Goal: Transaction & Acquisition: Purchase product/service

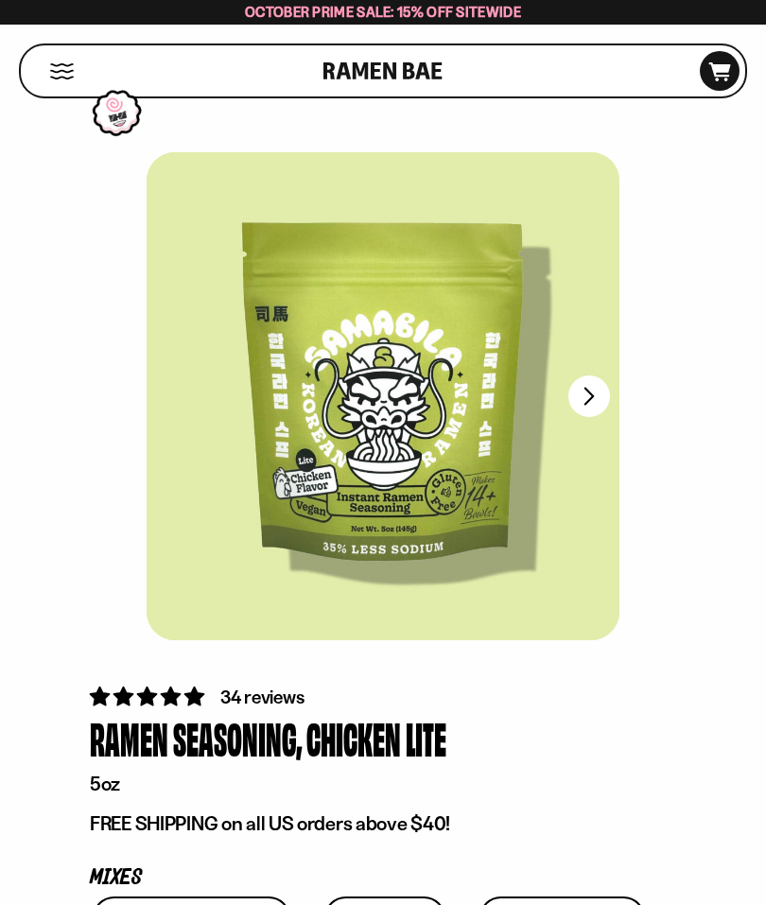
click at [579, 401] on button "FADCB6FD-DFAB-4417-9F21-029242090B77" at bounding box center [589, 396] width 42 height 42
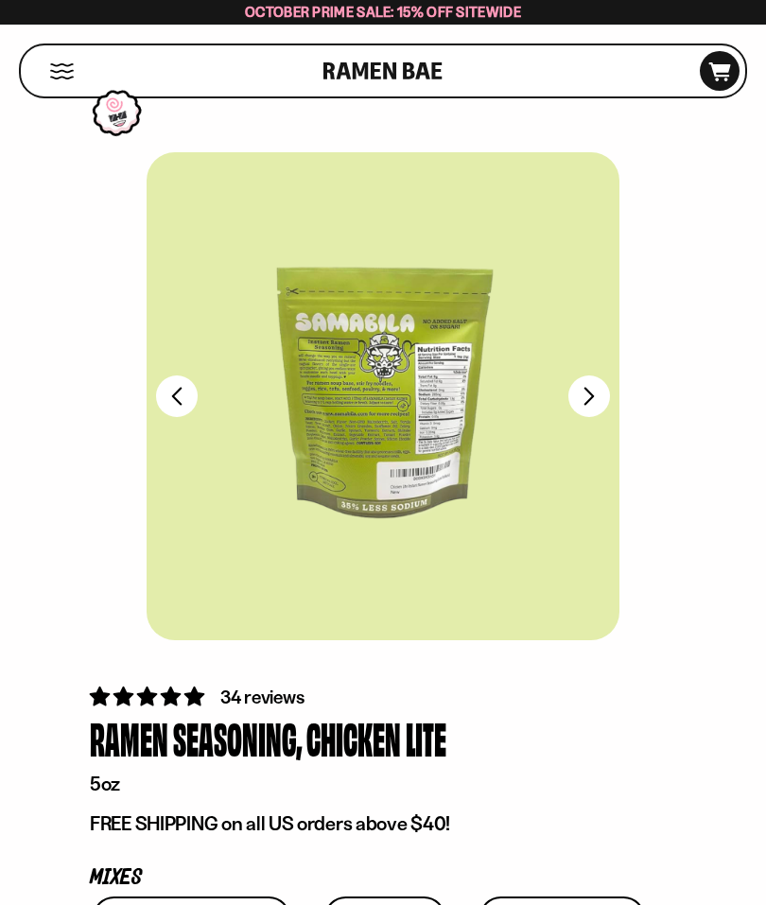
click at [493, 415] on div at bounding box center [383, 396] width 473 height 488
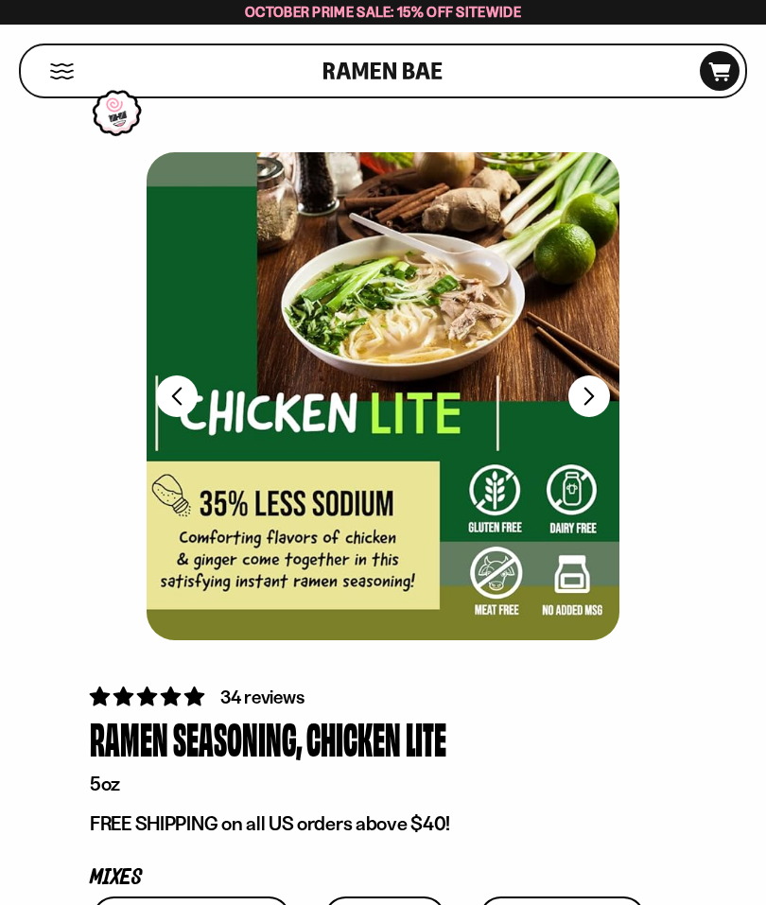
click at [602, 402] on button "FADCB6FD-DFAB-4417-9F21-029242090B77" at bounding box center [589, 396] width 42 height 42
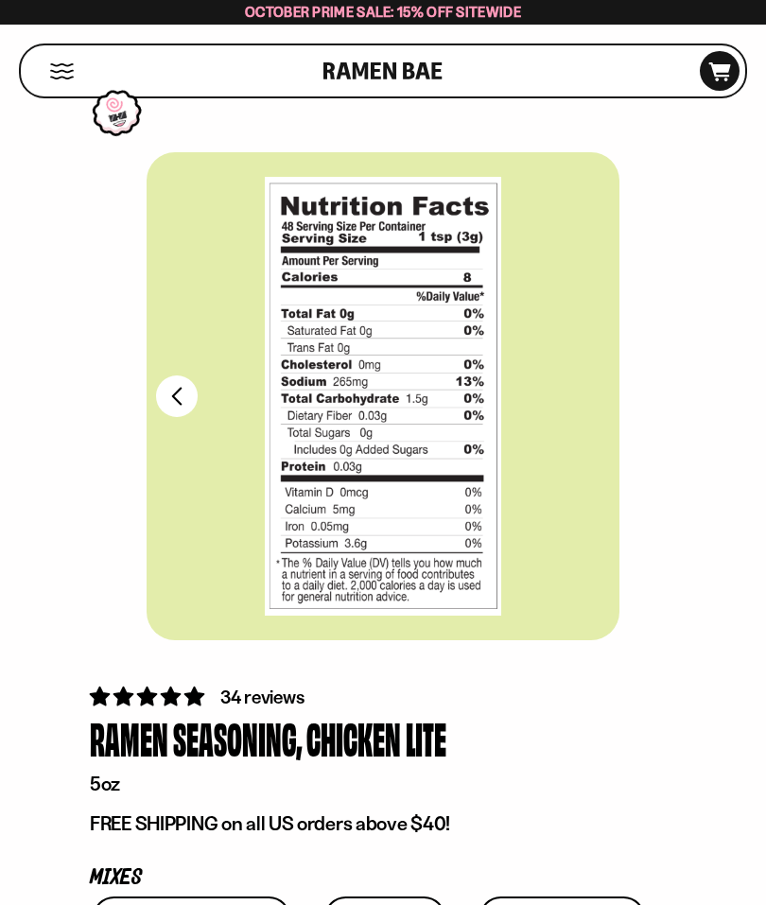
click at [180, 403] on button "FADCB6FD-DFAB-4417-9F21-029242090B77" at bounding box center [177, 396] width 42 height 42
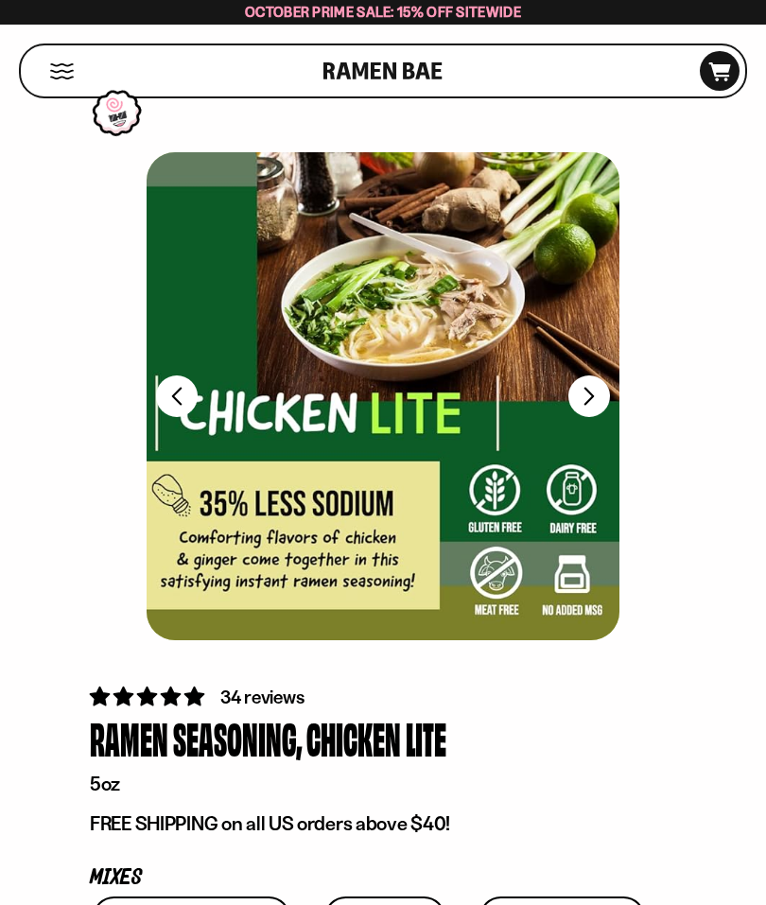
click at [188, 407] on button "FADCB6FD-DFAB-4417-9F21-029242090B77" at bounding box center [177, 396] width 42 height 42
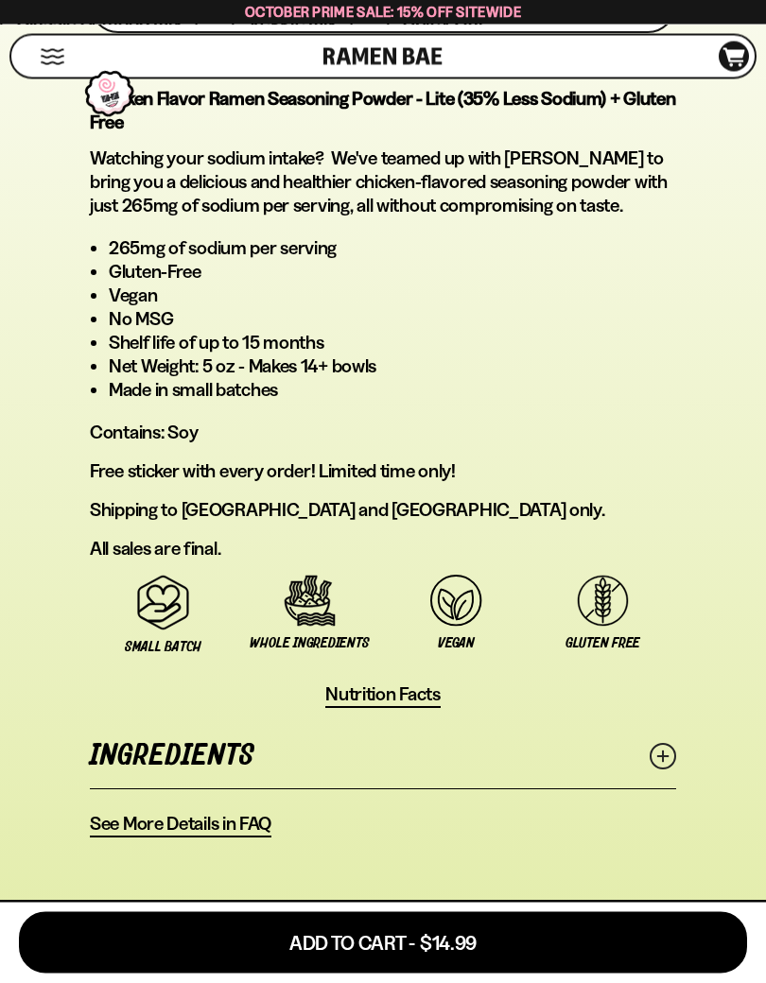
scroll to position [1472, 0]
click at [662, 743] on icon at bounding box center [662, 756] width 26 height 26
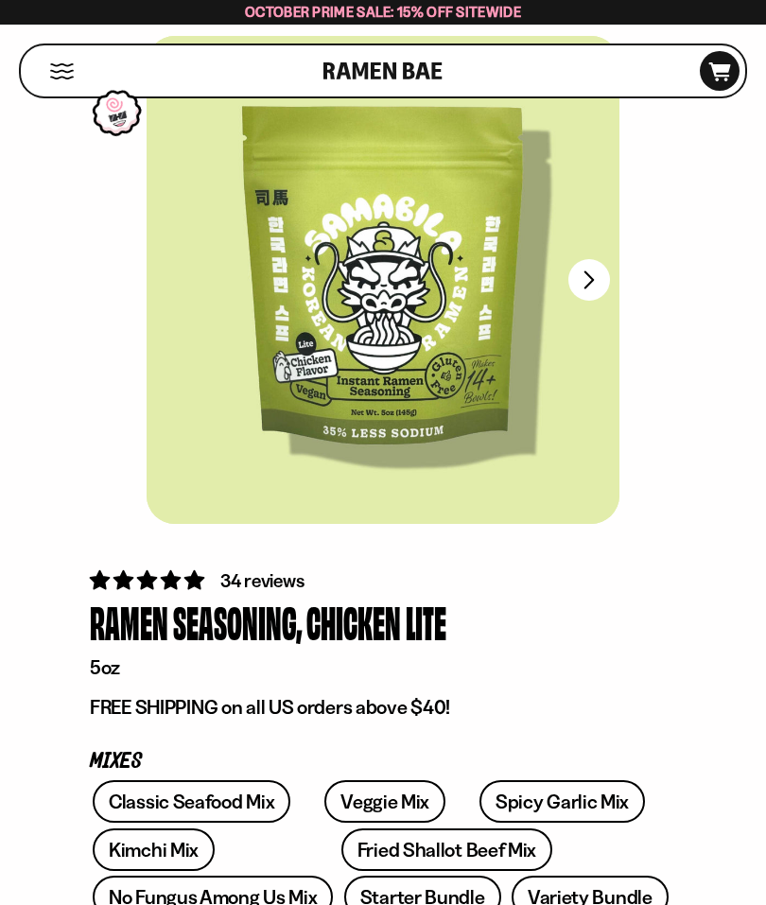
scroll to position [112, 0]
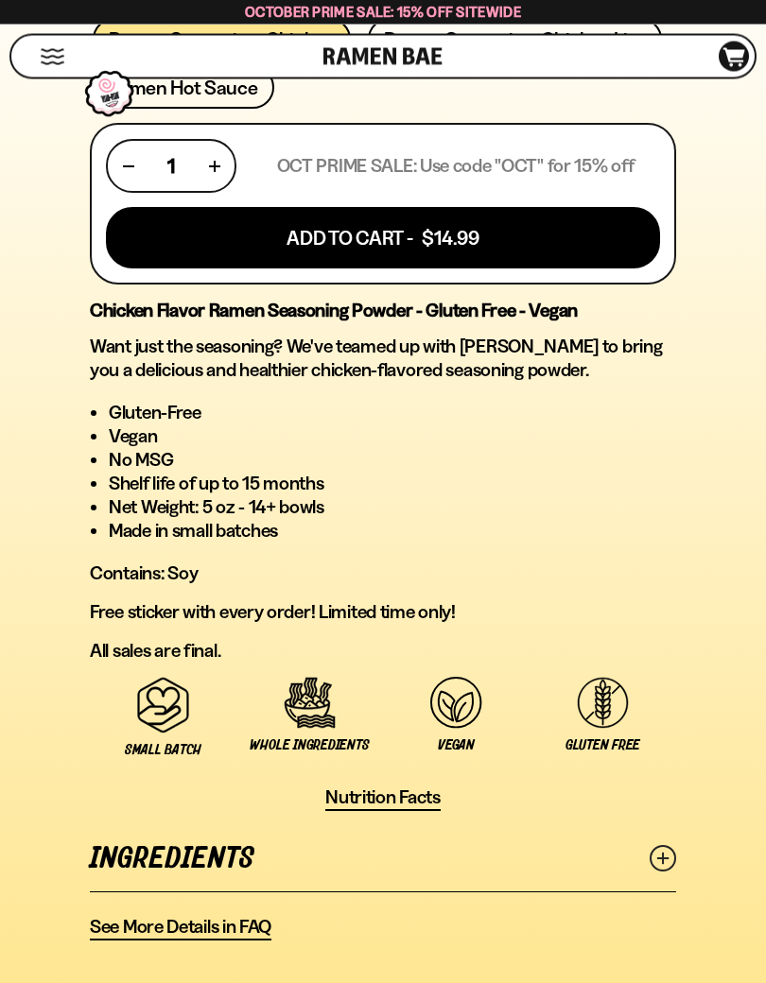
scroll to position [1220, 0]
click at [646, 827] on link "Ingredients" at bounding box center [383, 858] width 586 height 65
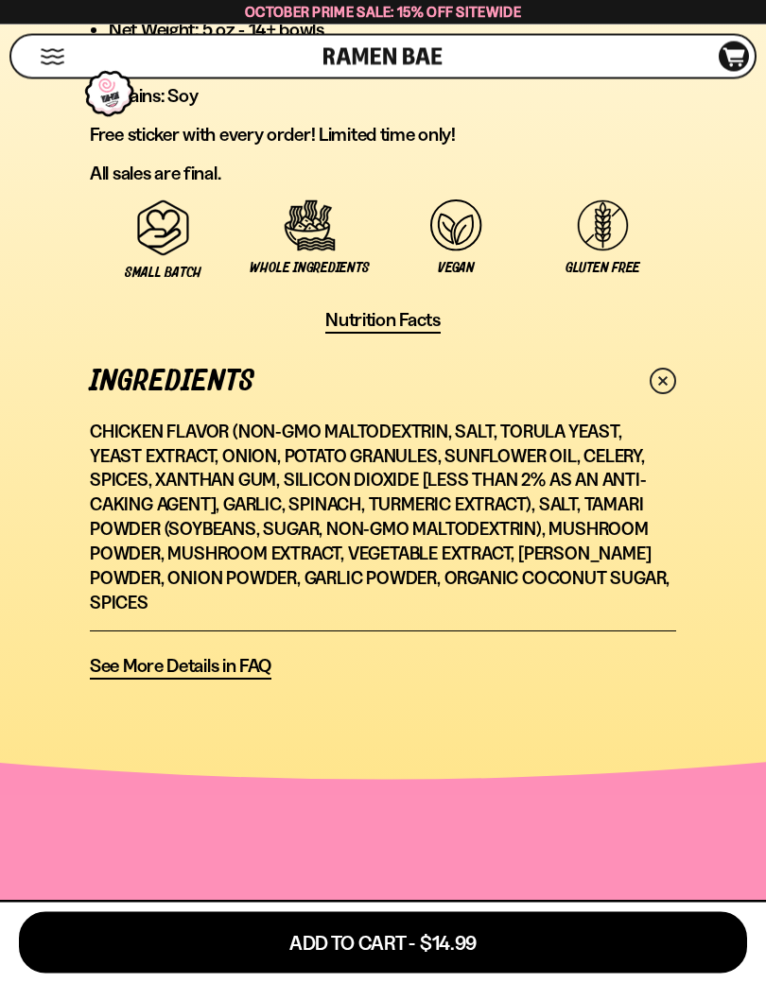
scroll to position [1698, 0]
click at [563, 929] on button "Add To Cart - $14.99" at bounding box center [383, 942] width 728 height 61
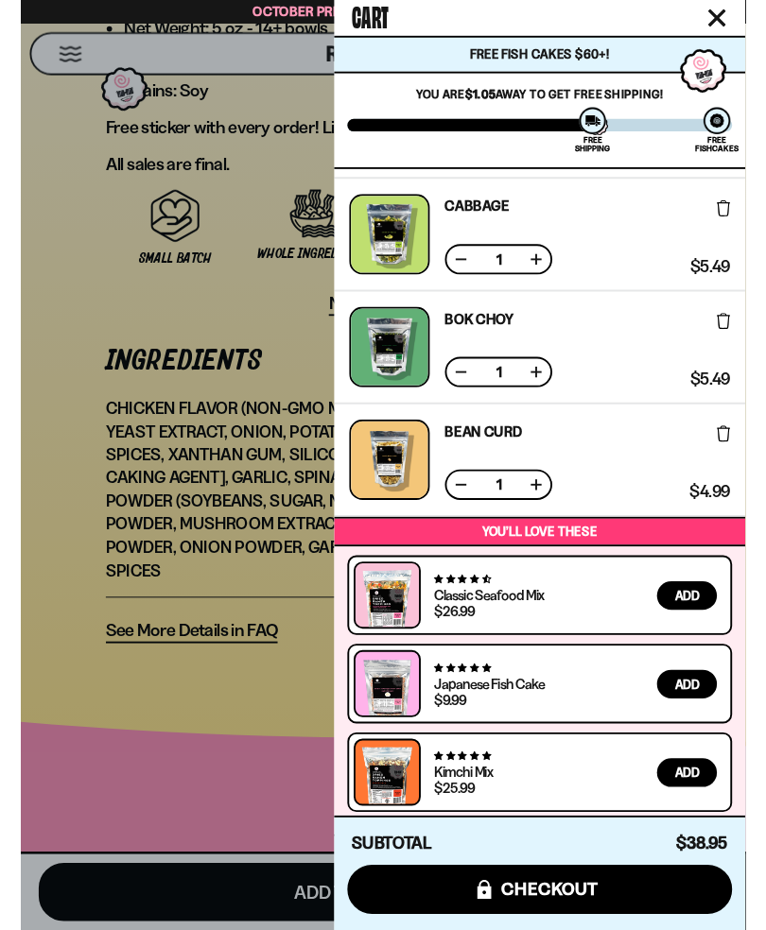
scroll to position [228, 0]
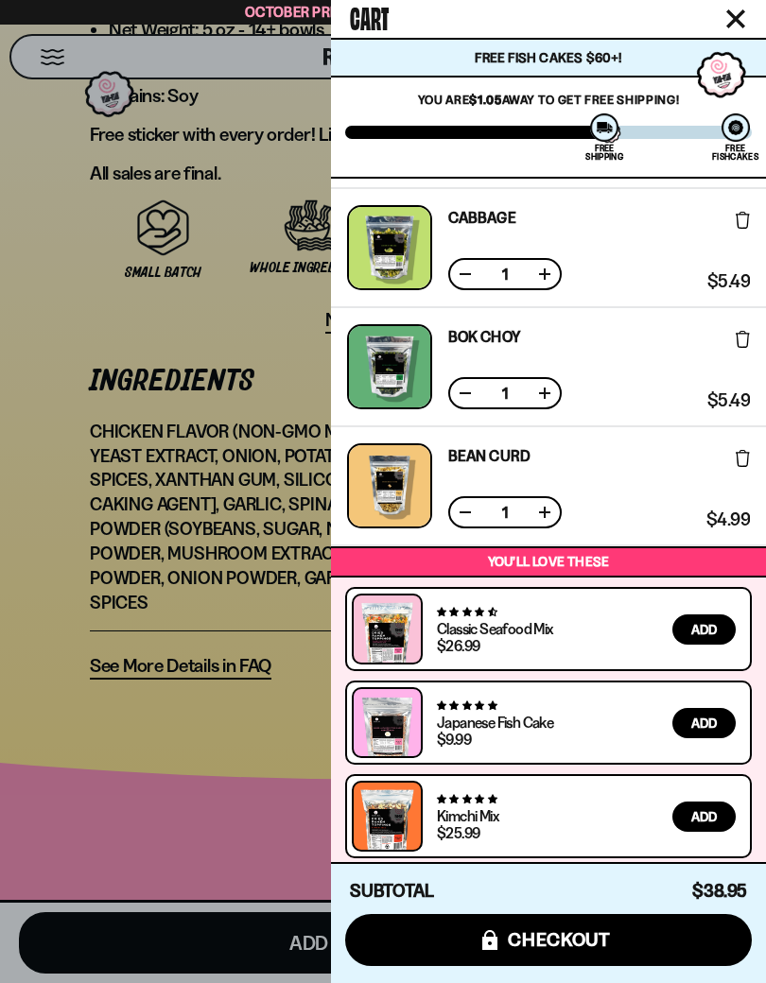
click at [173, 715] on div at bounding box center [383, 491] width 766 height 983
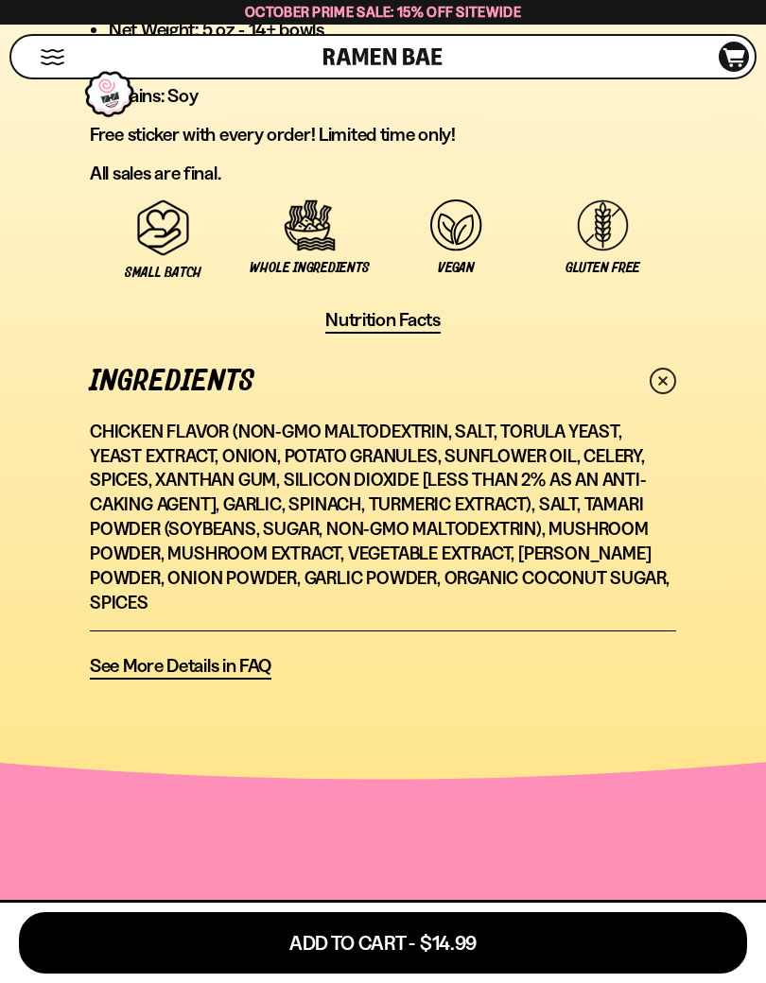
click at [57, 58] on button "Mobile Menu Trigger" at bounding box center [53, 57] width 26 height 16
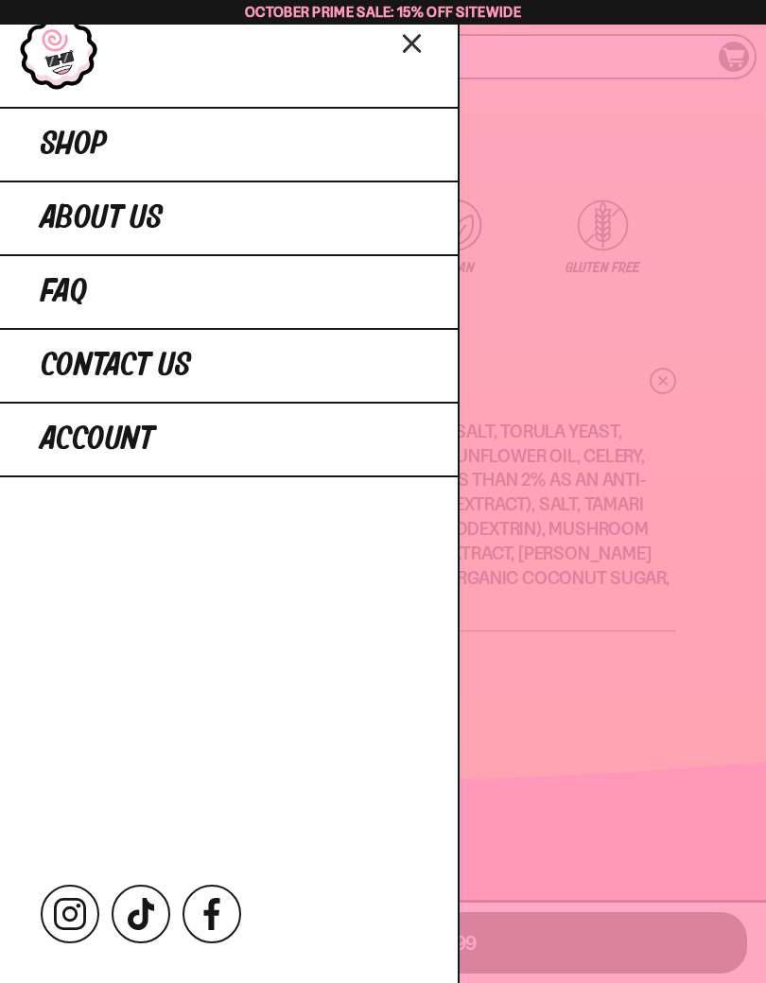
click at [149, 138] on link "Shop" at bounding box center [228, 144] width 457 height 74
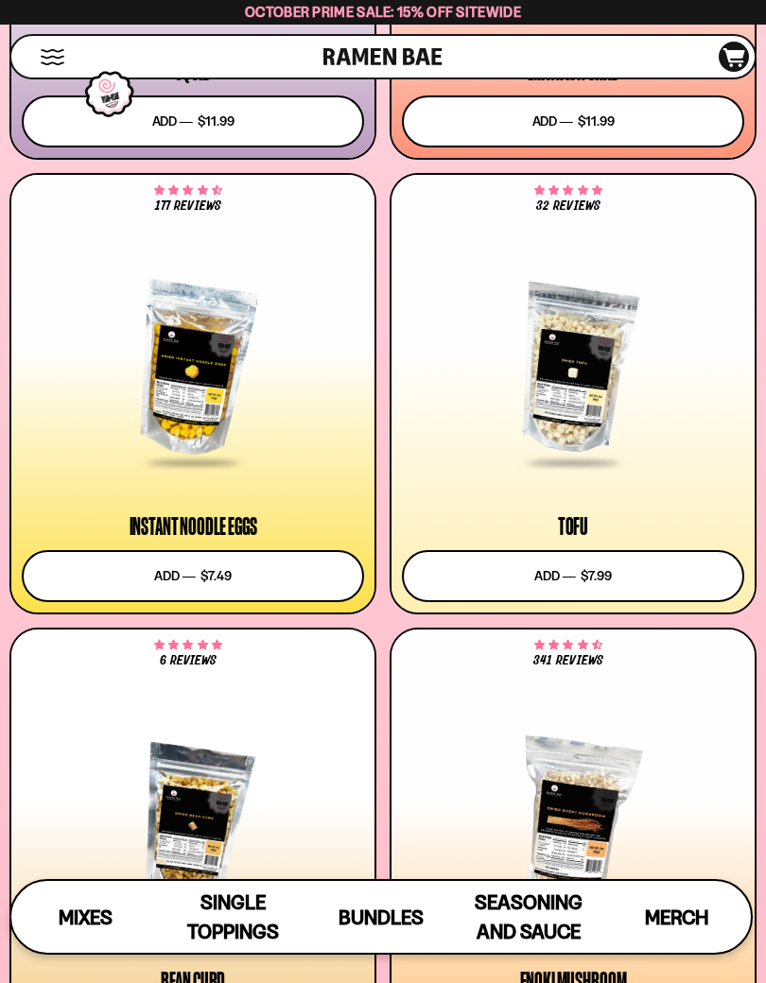
scroll to position [2841, 0]
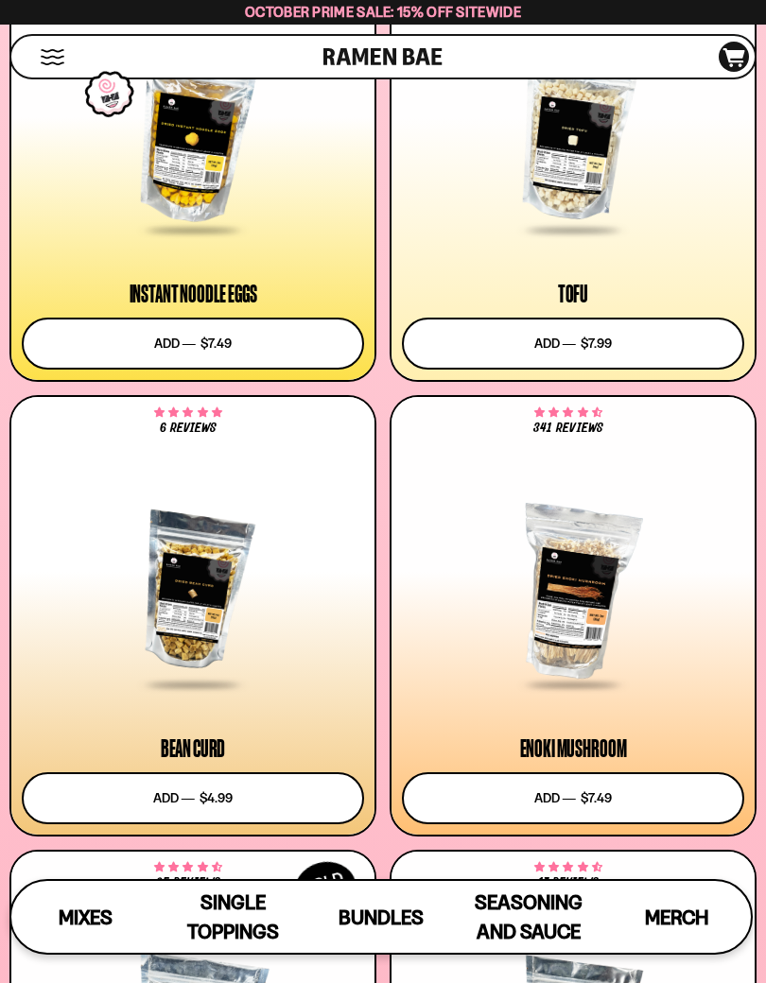
click at [244, 921] on span "Single Toppings" at bounding box center [233, 916] width 92 height 53
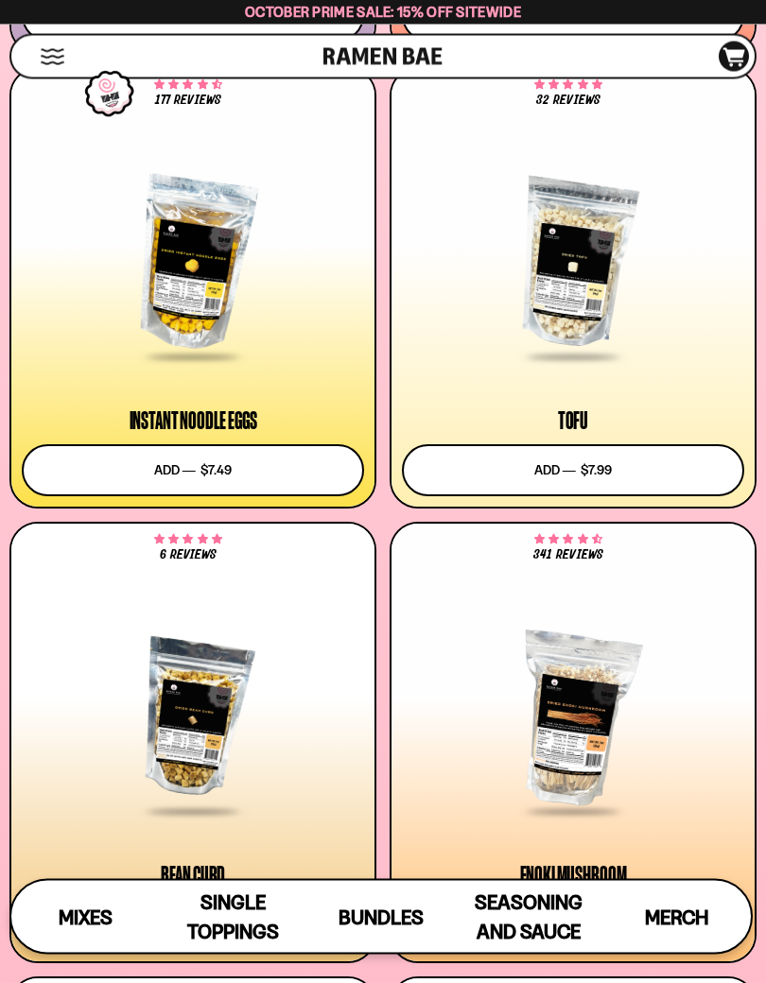
scroll to position [2938, 0]
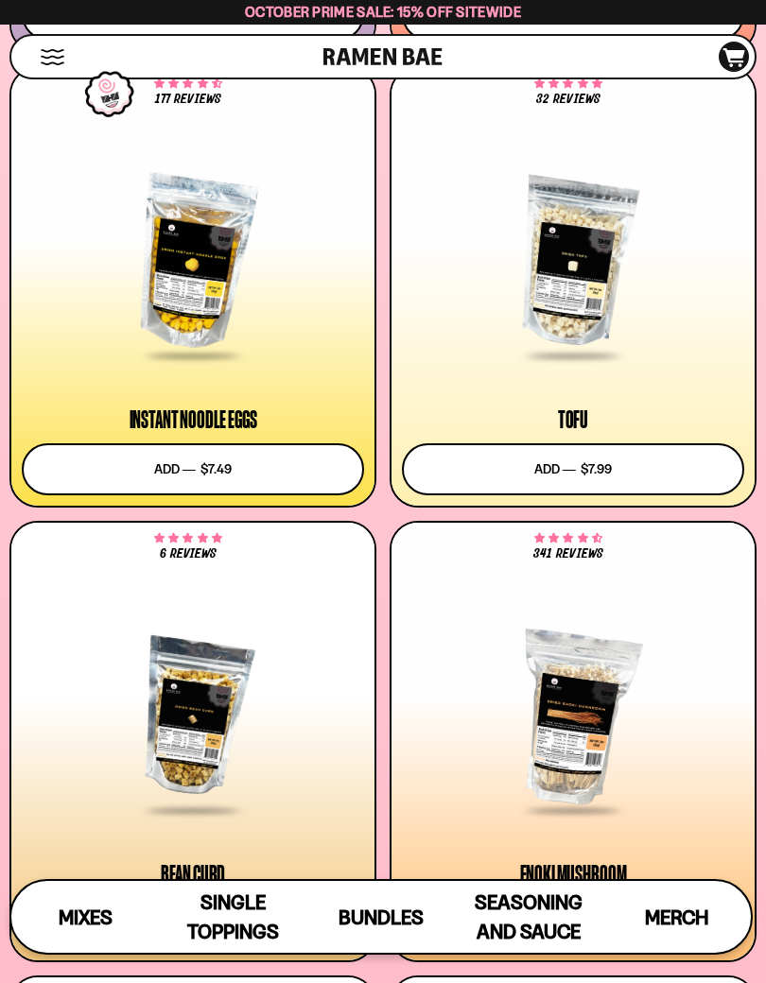
click at [543, 916] on span "Seasoning and Sauce" at bounding box center [529, 916] width 108 height 53
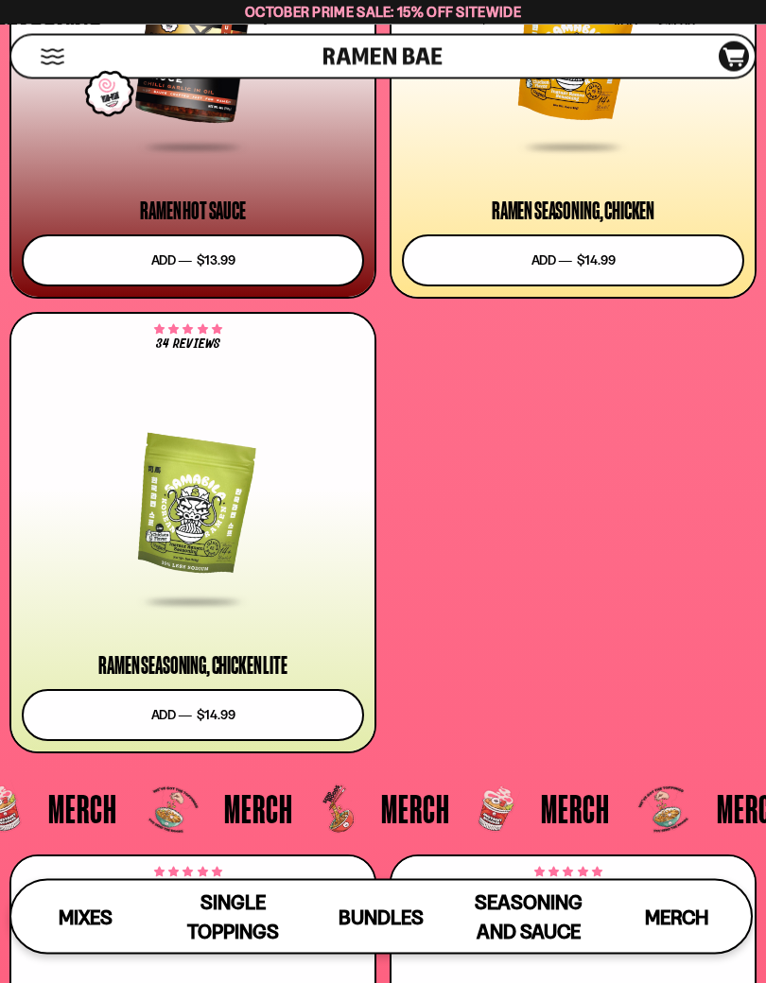
scroll to position [7869, 0]
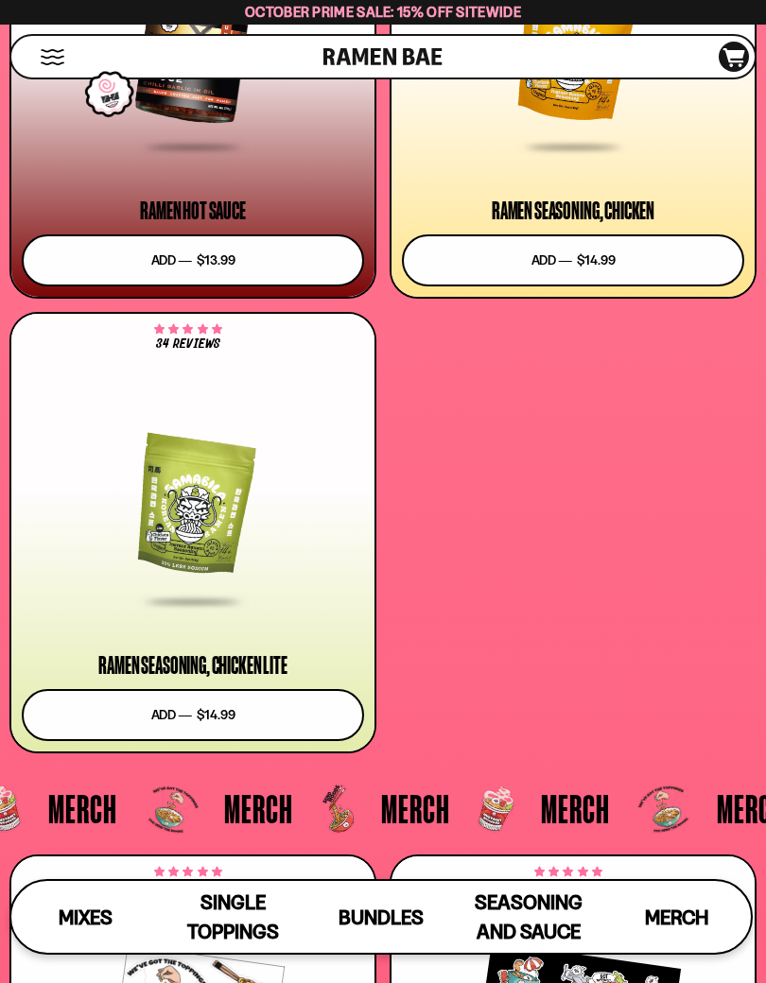
click at [147, 575] on div at bounding box center [193, 507] width 342 height 191
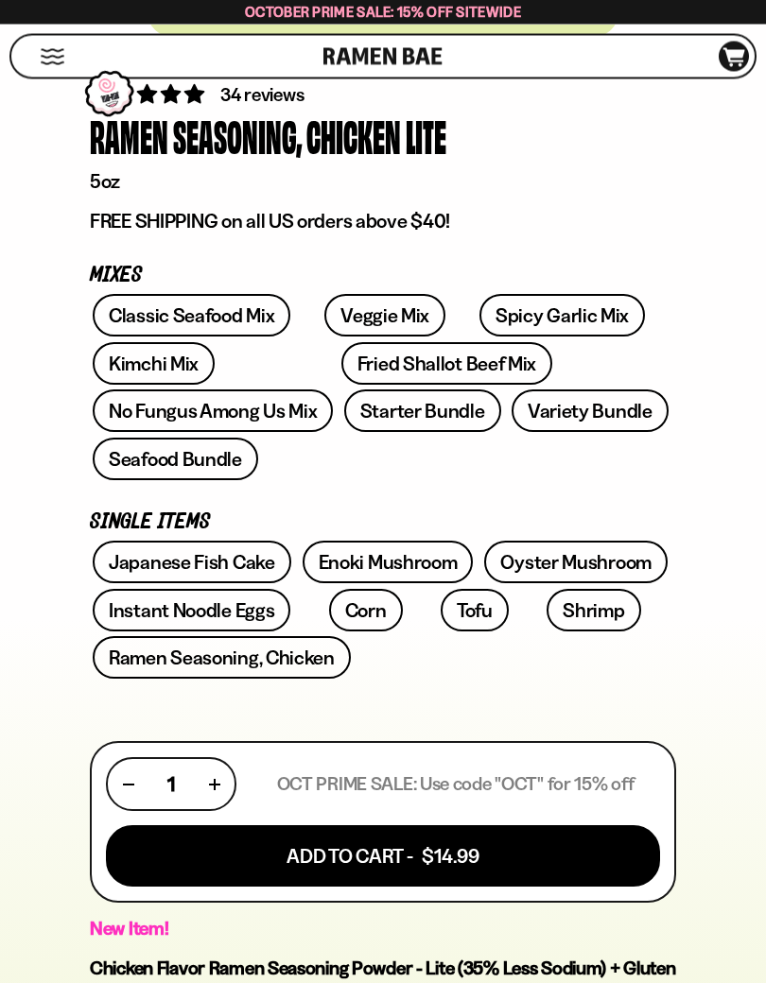
scroll to position [623, 0]
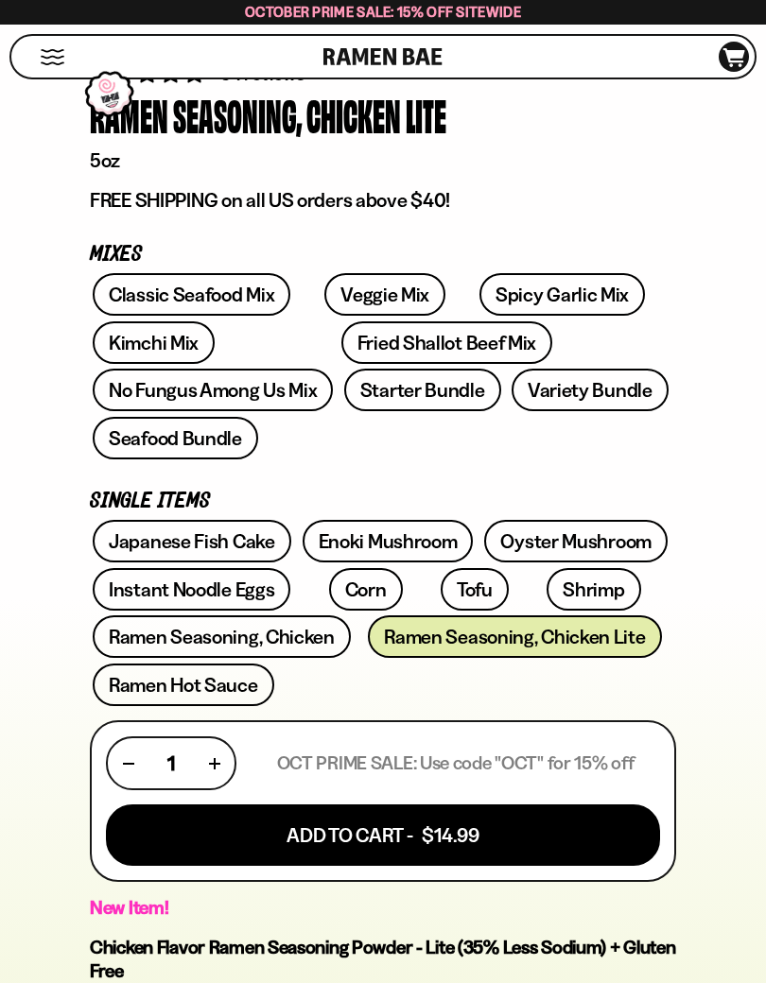
click at [235, 804] on button "Add To Cart - $14.99" at bounding box center [383, 834] width 554 height 61
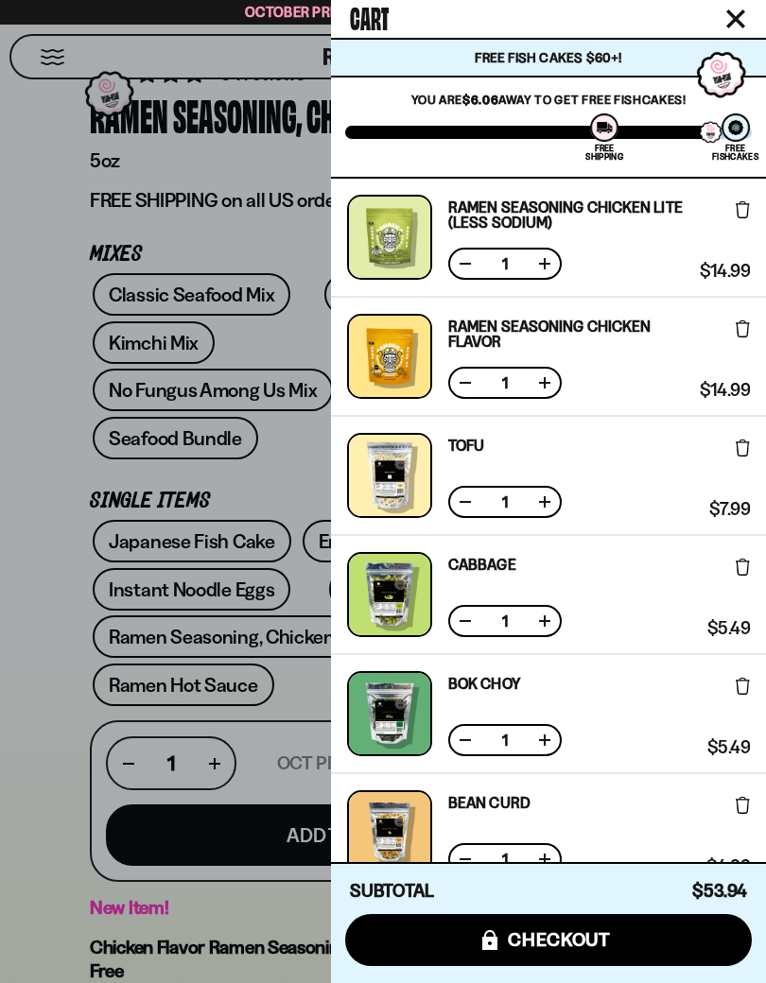
click at [737, 324] on icon at bounding box center [742, 328] width 14 height 17
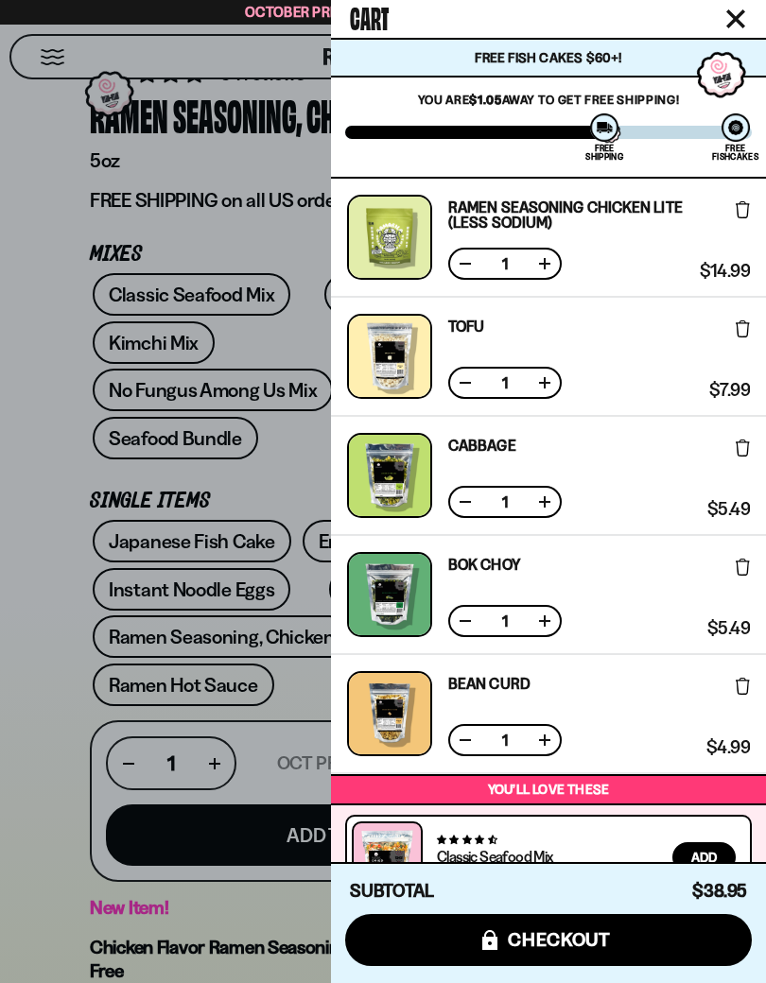
click at [39, 491] on div at bounding box center [383, 491] width 766 height 983
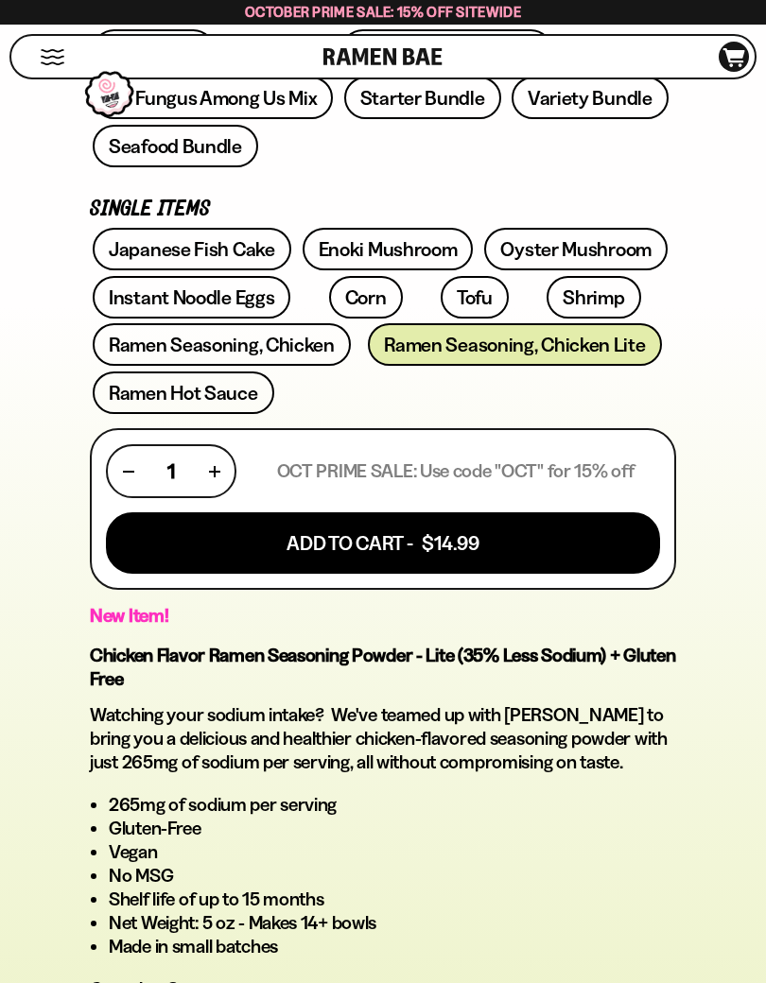
scroll to position [917, 0]
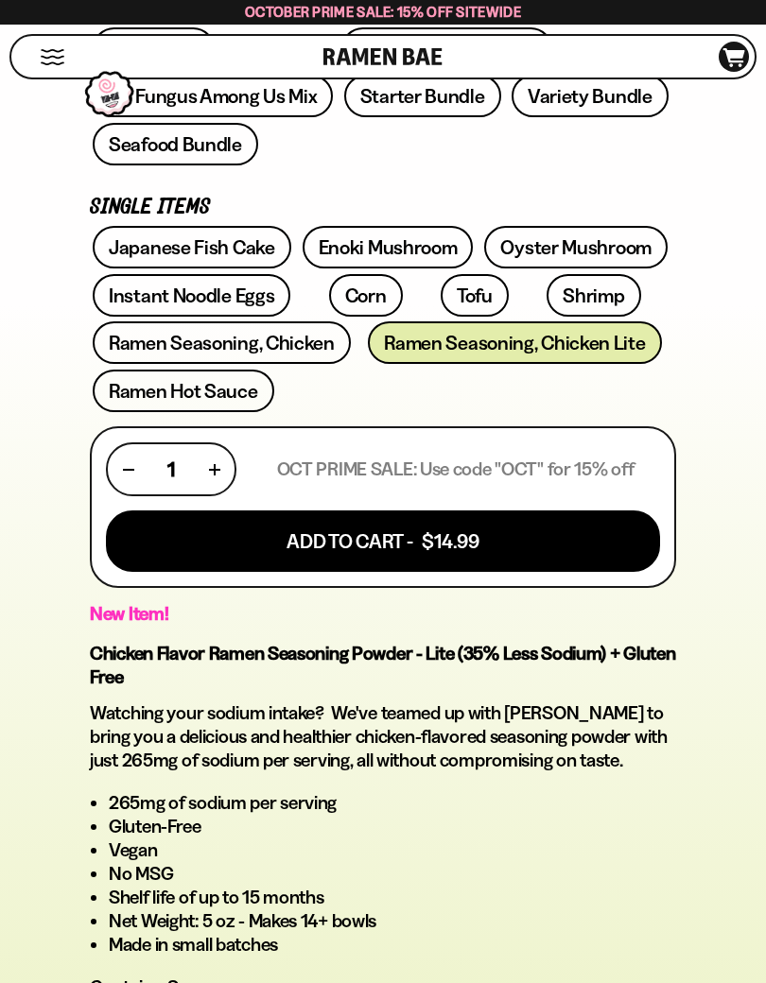
click at [158, 274] on link "Instant Noodle Eggs" at bounding box center [192, 295] width 198 height 43
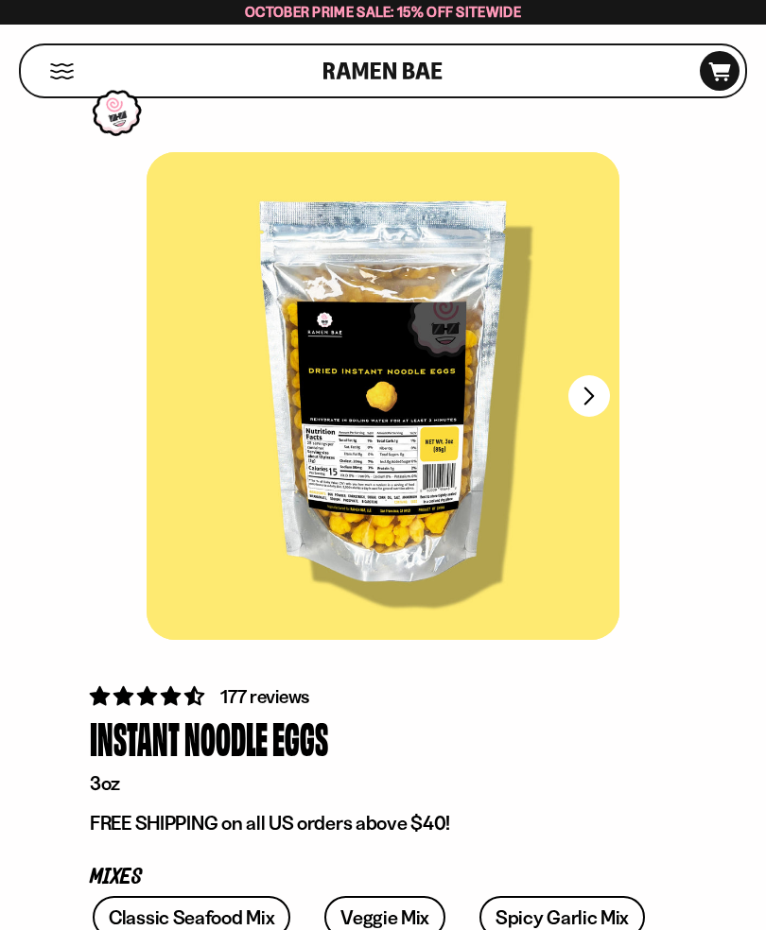
click at [593, 405] on button "FADCB6FD-DFAB-4417-9F21-029242090B77" at bounding box center [589, 396] width 42 height 42
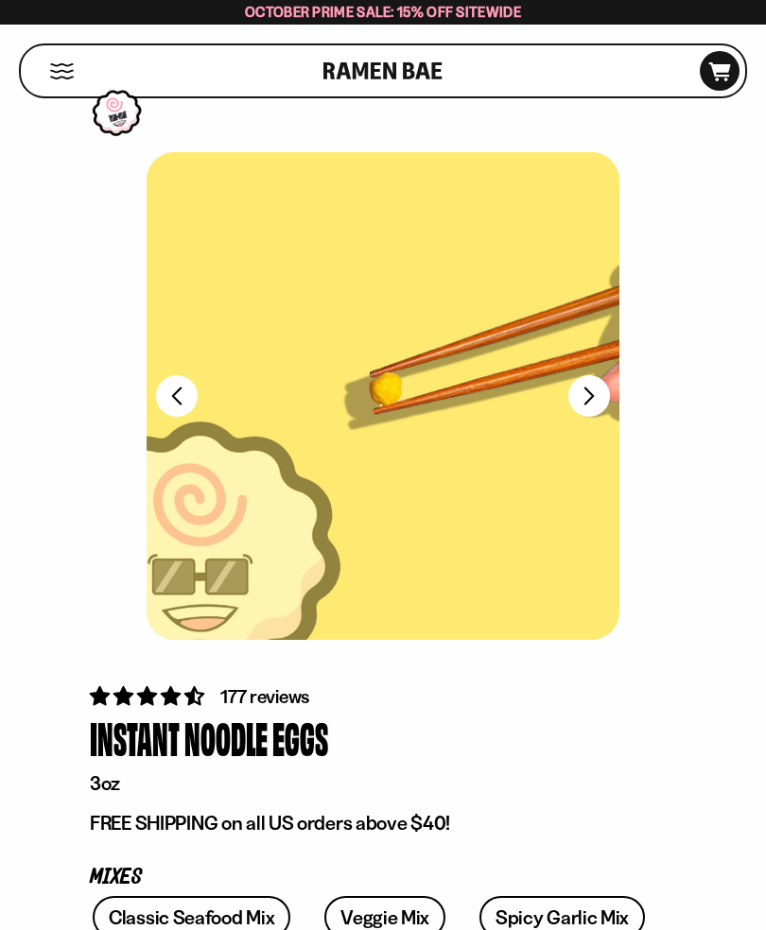
click at [593, 400] on button "FADCB6FD-DFAB-4417-9F21-029242090B77" at bounding box center [589, 396] width 42 height 42
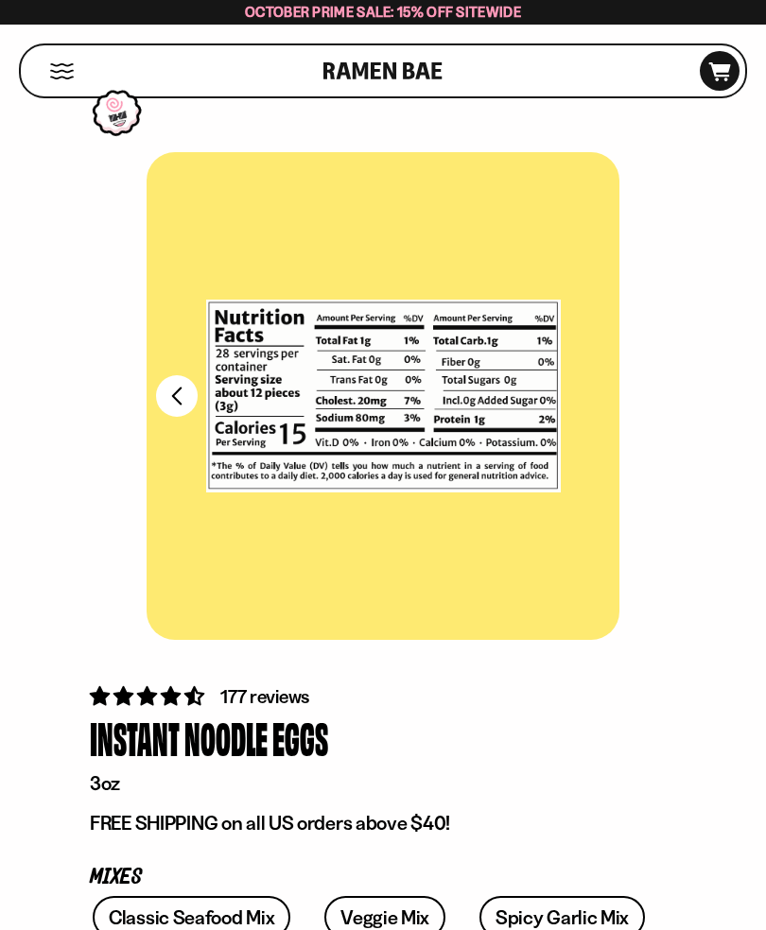
click at [250, 699] on span "177 reviews" at bounding box center [264, 696] width 89 height 23
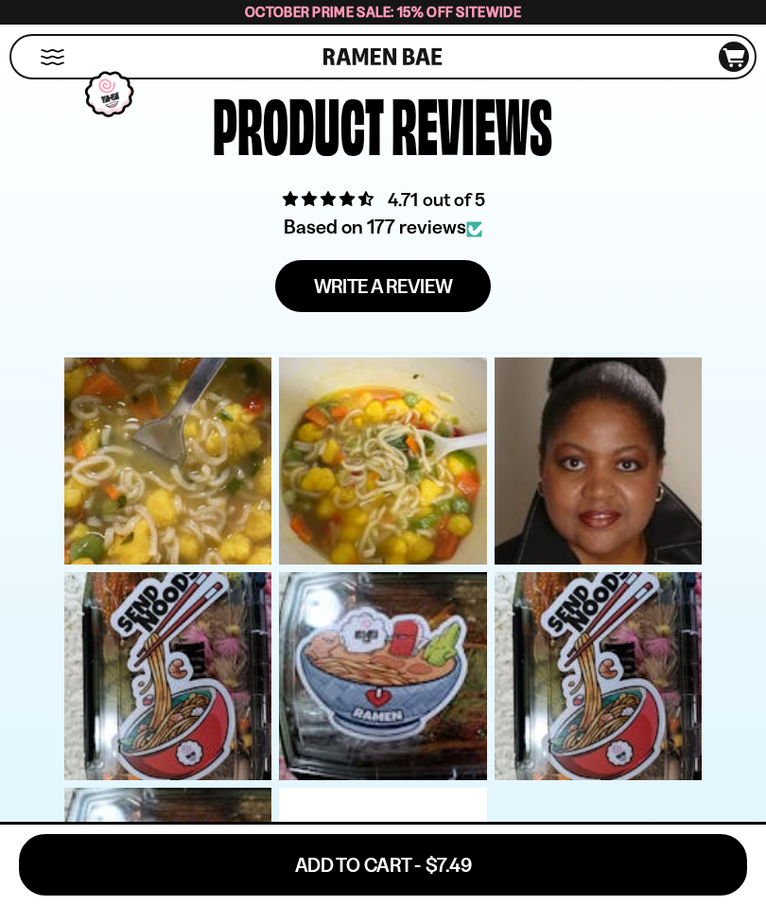
scroll to position [5679, 0]
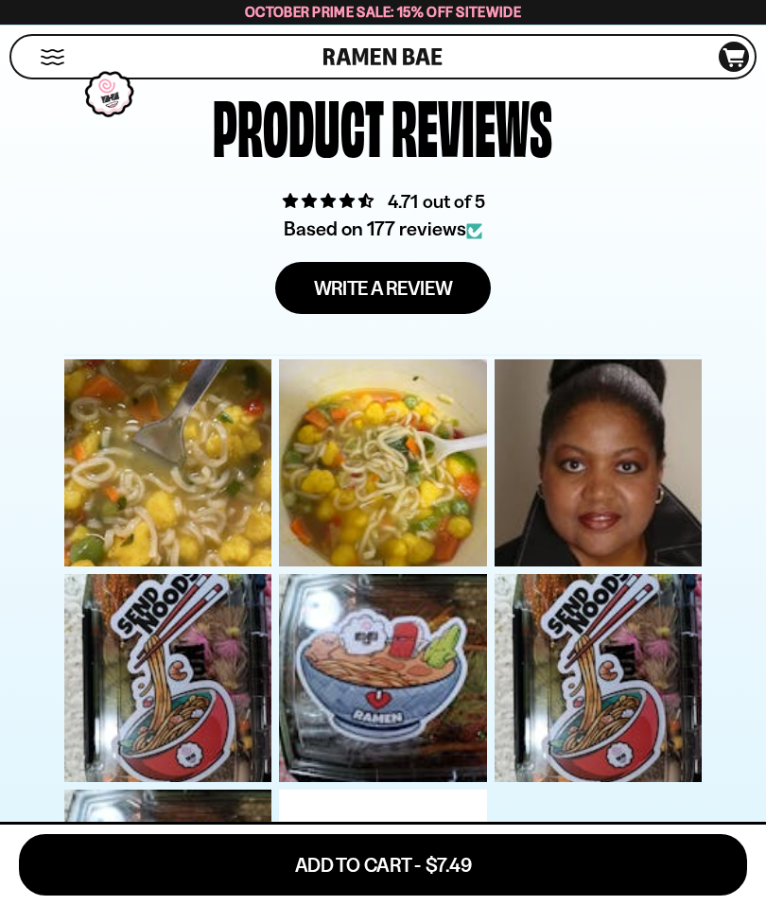
click at [176, 851] on button "Add To Cart - $7.49" at bounding box center [383, 864] width 728 height 61
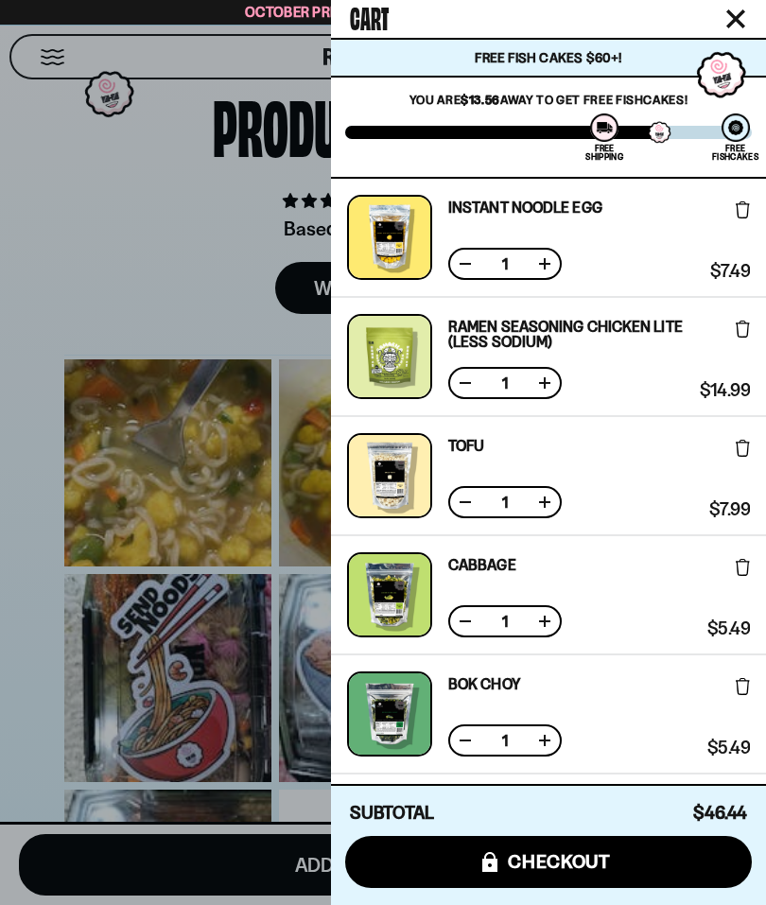
click at [446, 859] on button "icons8-lock checkout" at bounding box center [548, 862] width 406 height 52
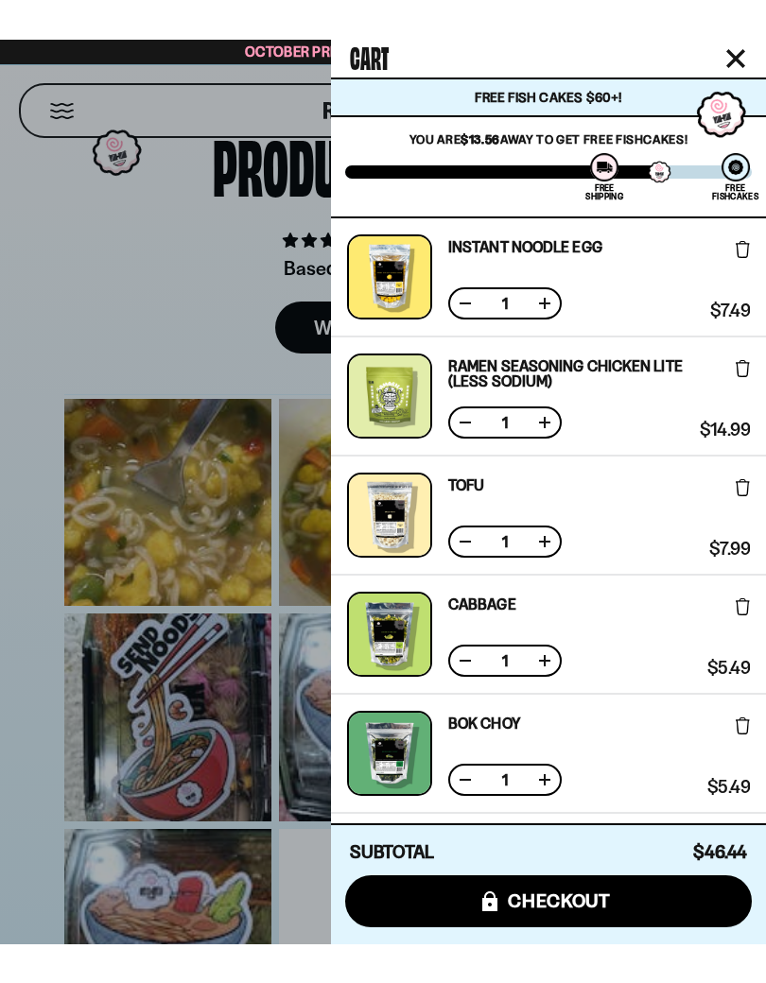
scroll to position [0, 0]
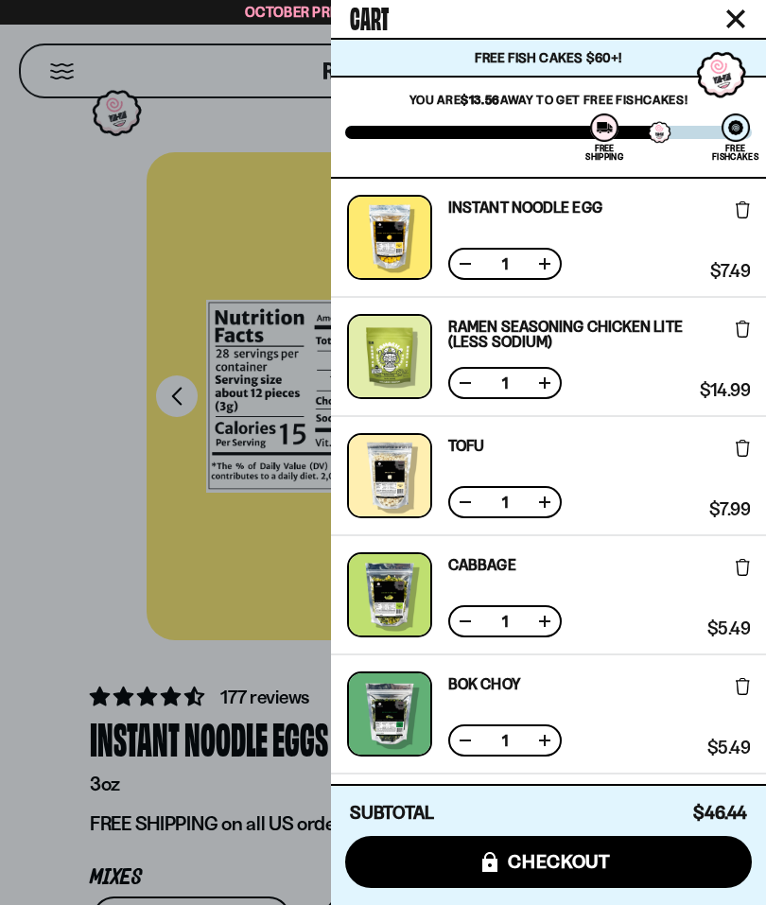
click at [47, 581] on div at bounding box center [383, 452] width 766 height 905
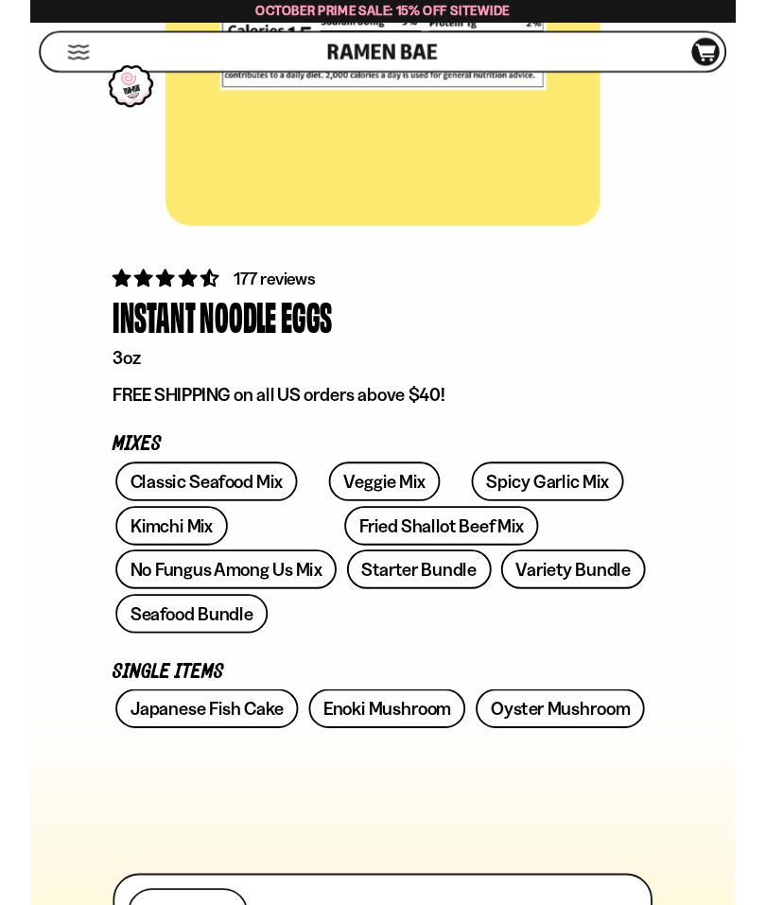
scroll to position [388, 0]
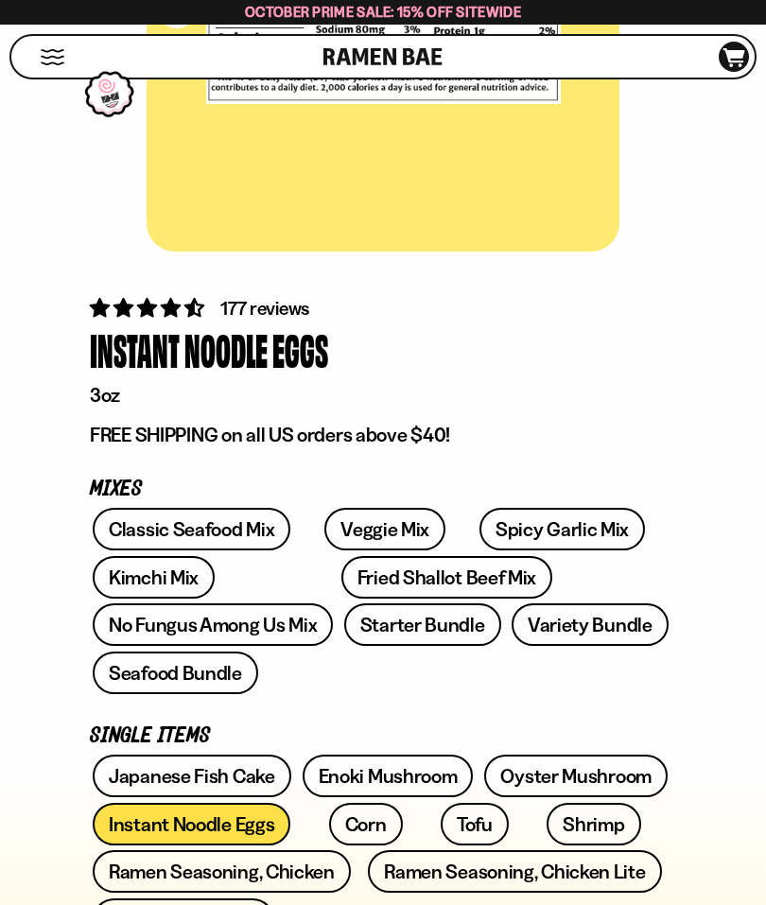
click at [333, 603] on link "No Fungus Among Us Mix" at bounding box center [213, 624] width 240 height 43
click at [479, 522] on link "Spicy Garlic Mix" at bounding box center [561, 529] width 165 height 43
click at [341, 572] on link "Fried Shallot Beef Mix" at bounding box center [446, 577] width 211 height 43
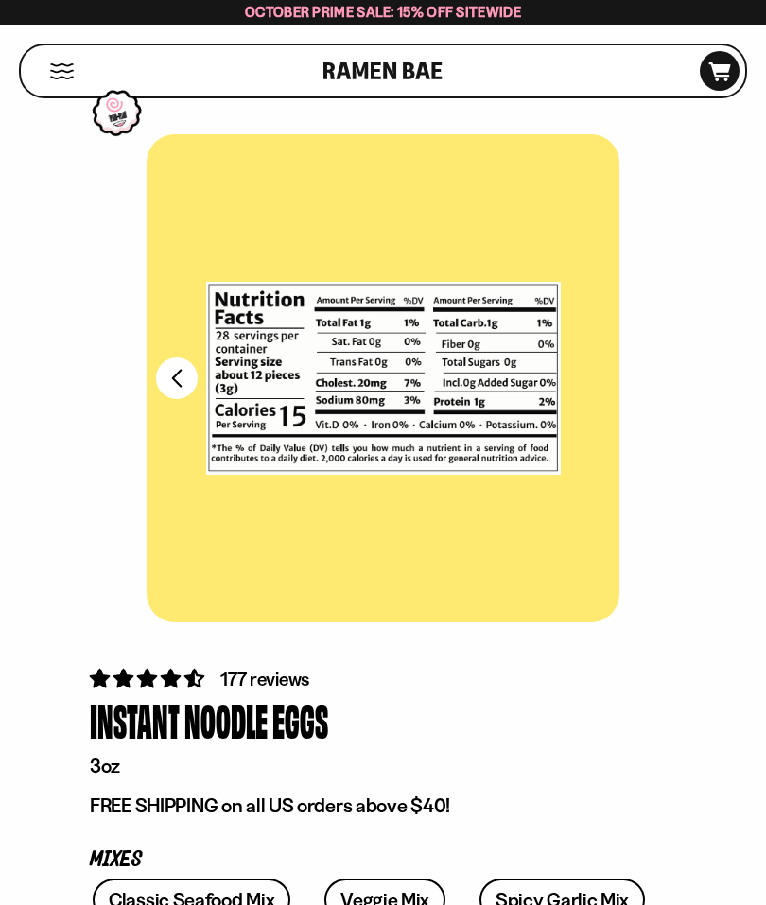
scroll to position [0, 0]
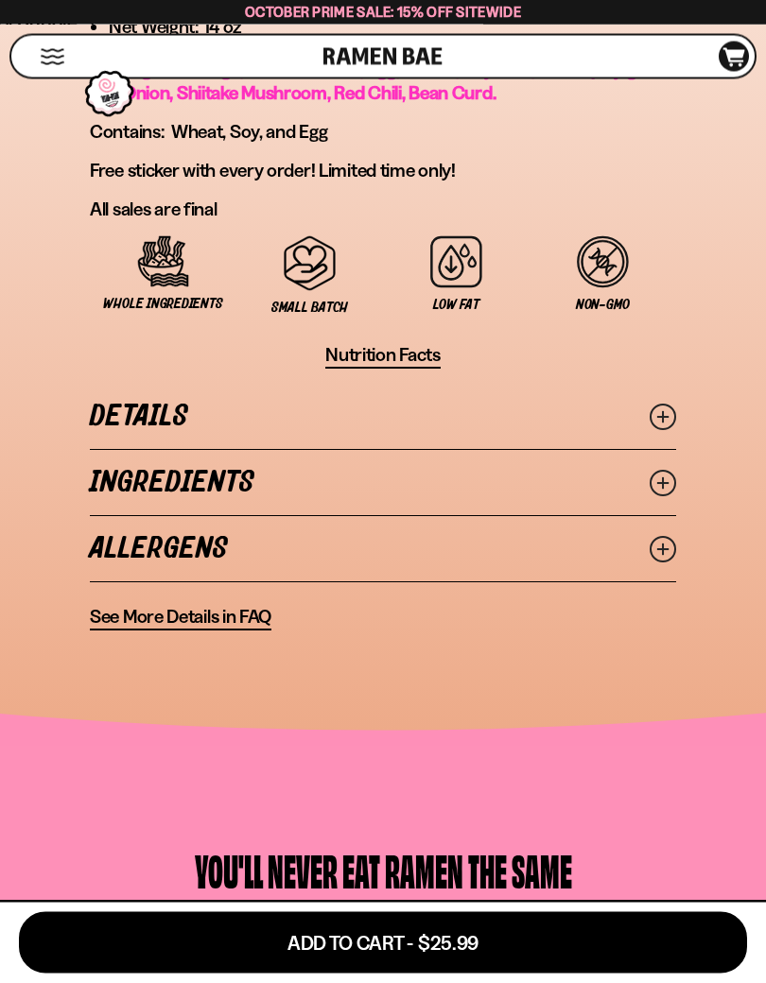
scroll to position [1701, 0]
click at [665, 470] on icon at bounding box center [662, 483] width 26 height 26
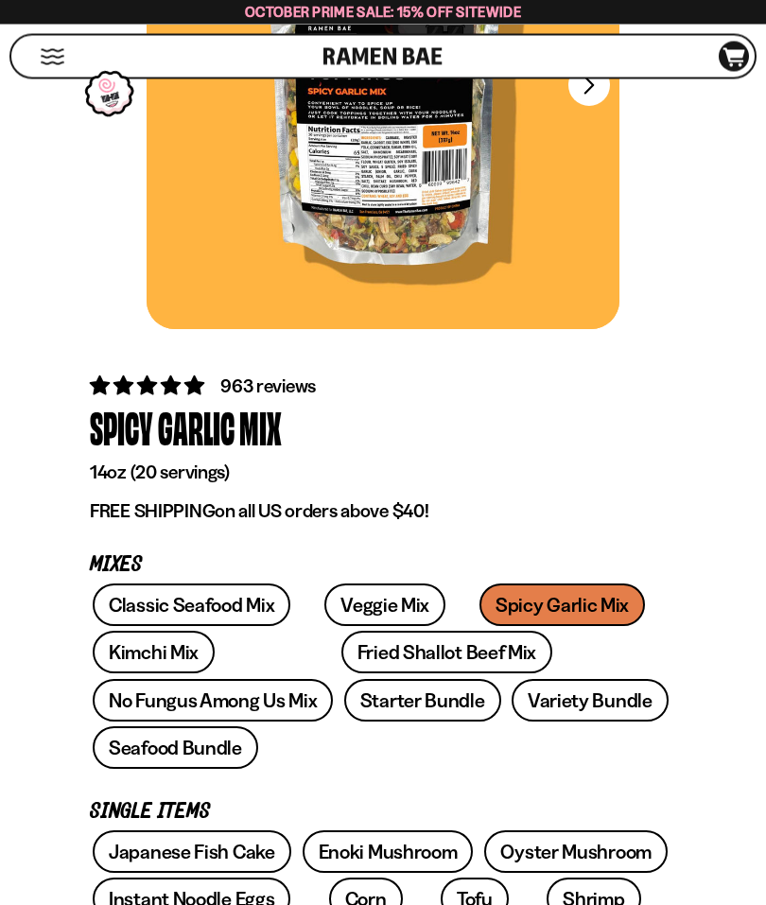
scroll to position [292, 0]
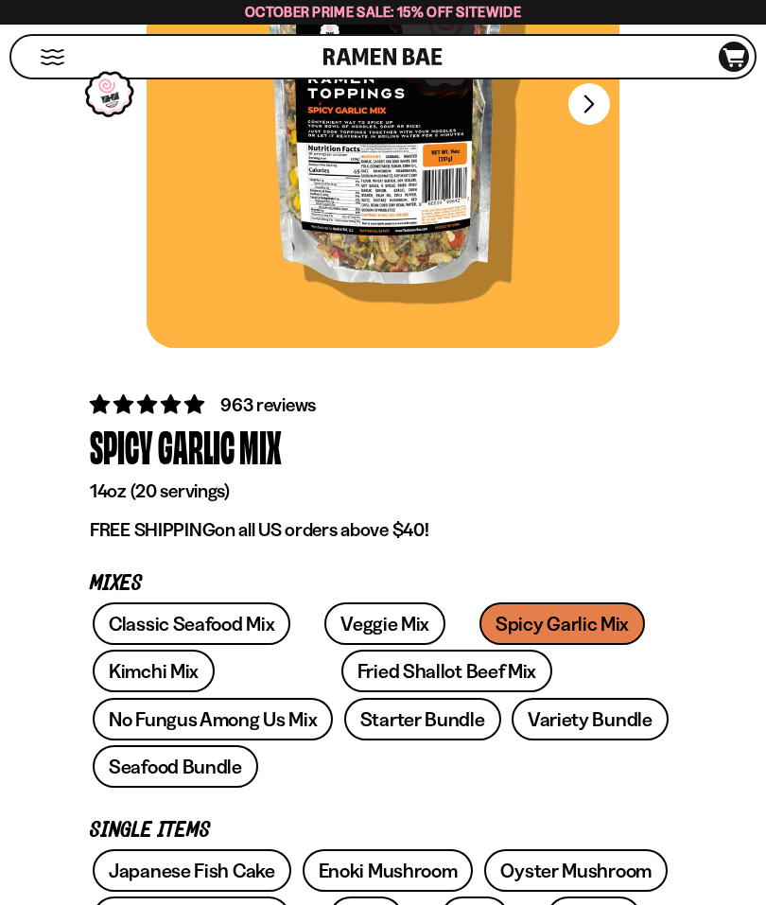
click at [149, 411] on span "4.75 stars" at bounding box center [149, 403] width 24 height 19
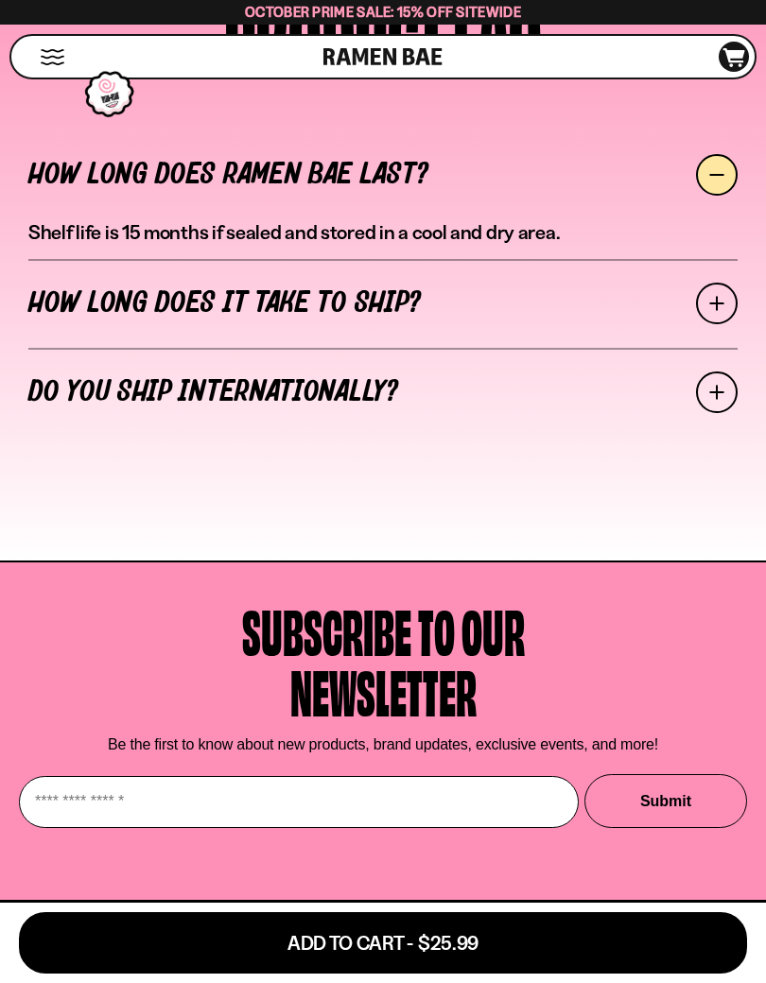
scroll to position [8481, 0]
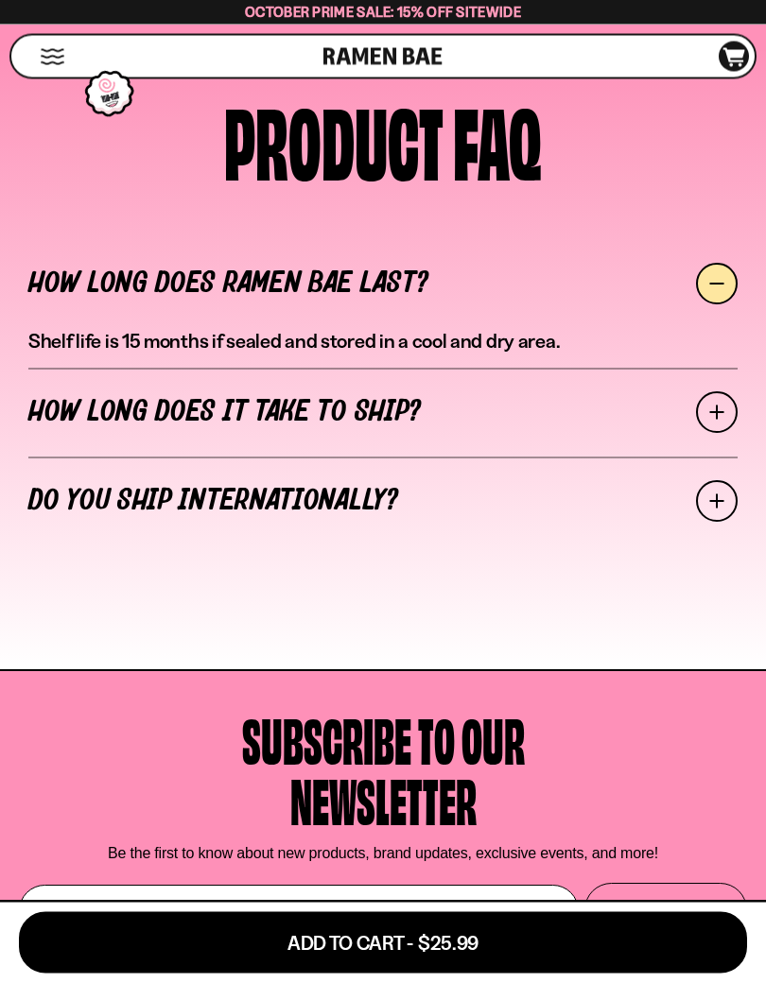
scroll to position [8335, 0]
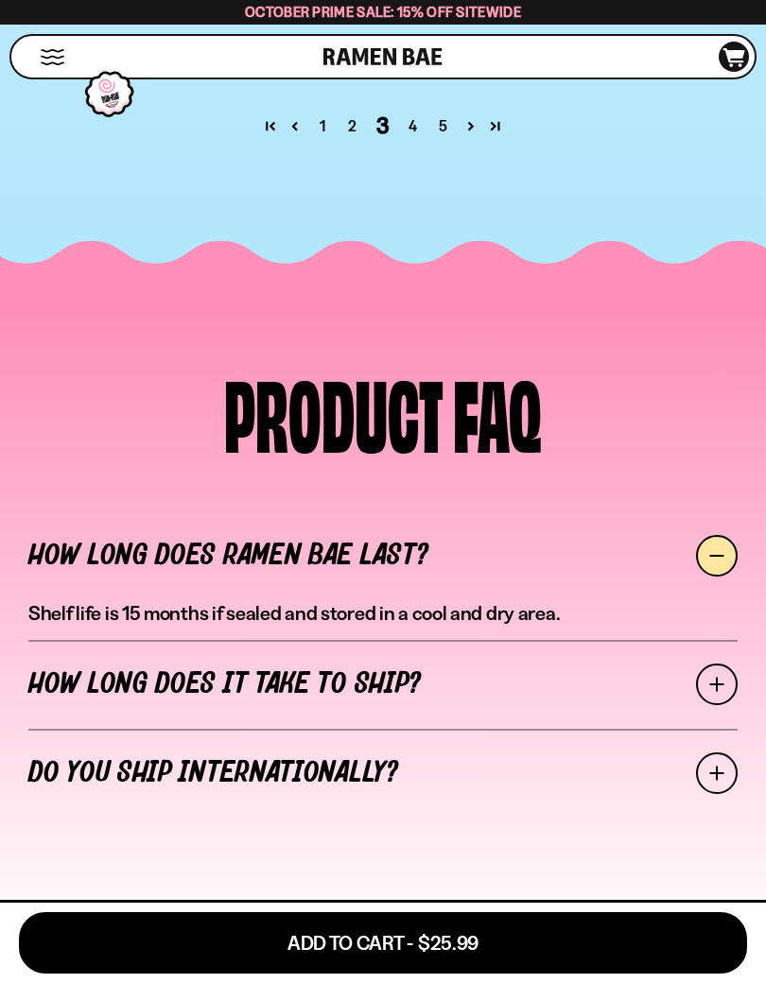
scroll to position [8137, 0]
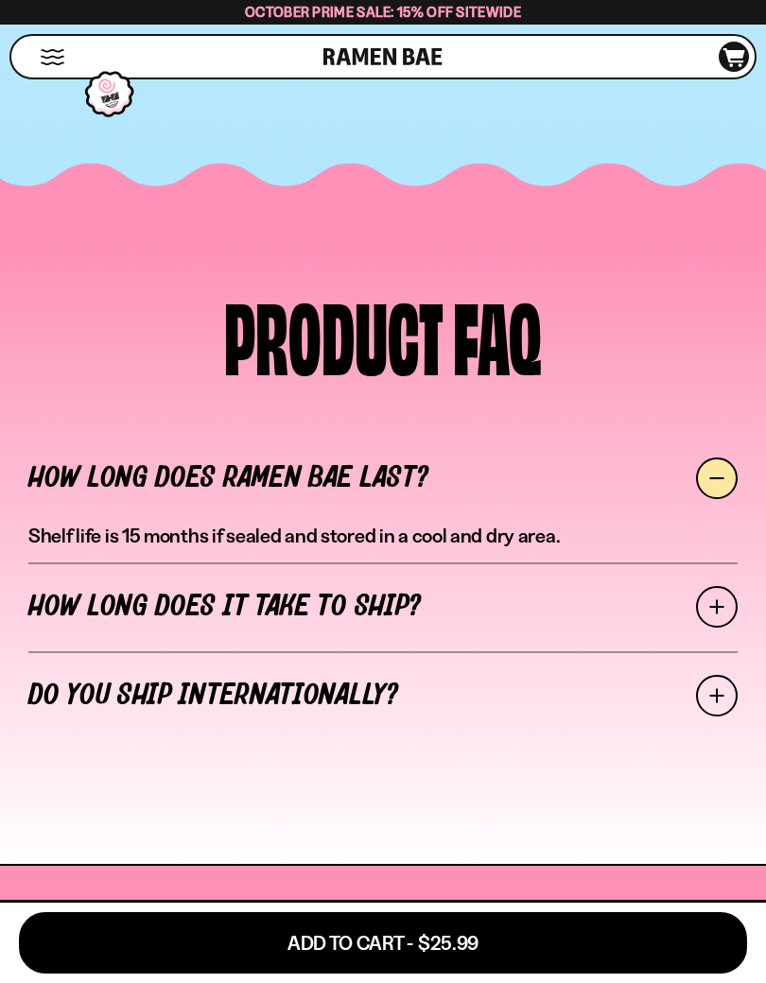
click at [422, 60] on link "4" at bounding box center [413, 48] width 30 height 23
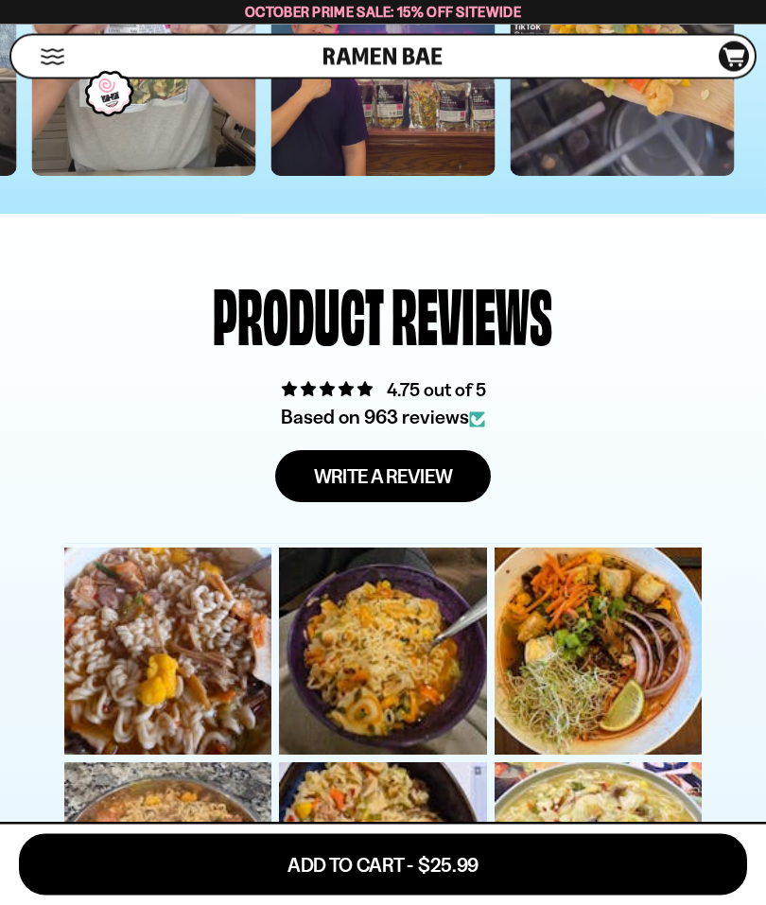
scroll to position [5922, 0]
